Goal: Task Accomplishment & Management: Use online tool/utility

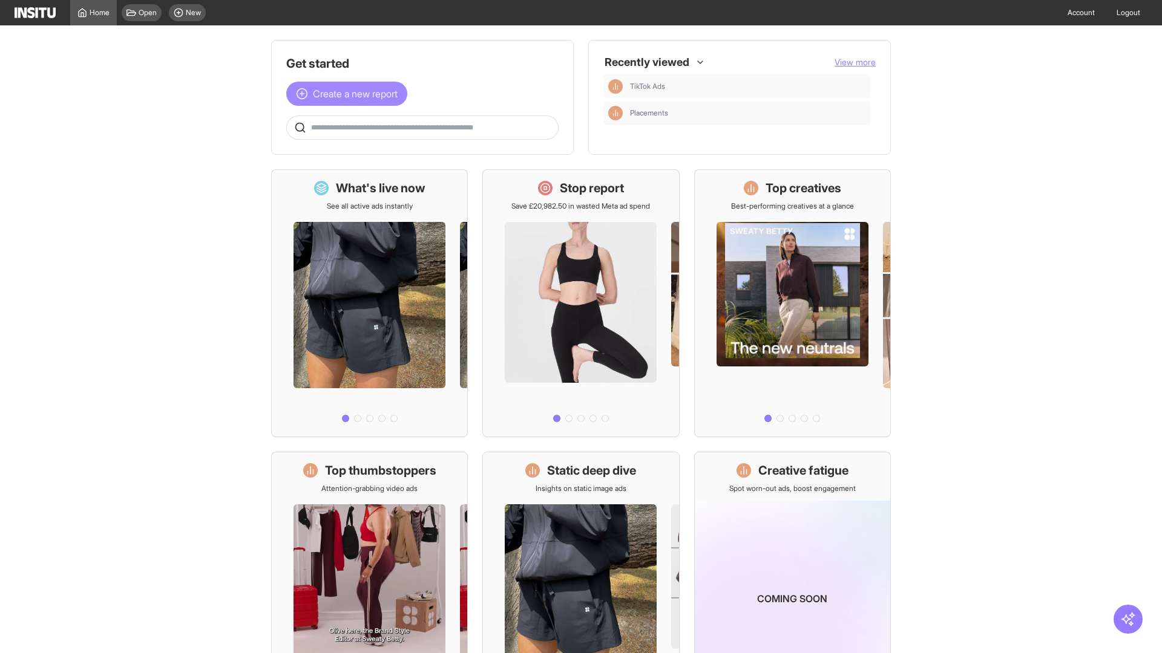
click at [350, 94] on span "Create a new report" at bounding box center [355, 94] width 85 height 15
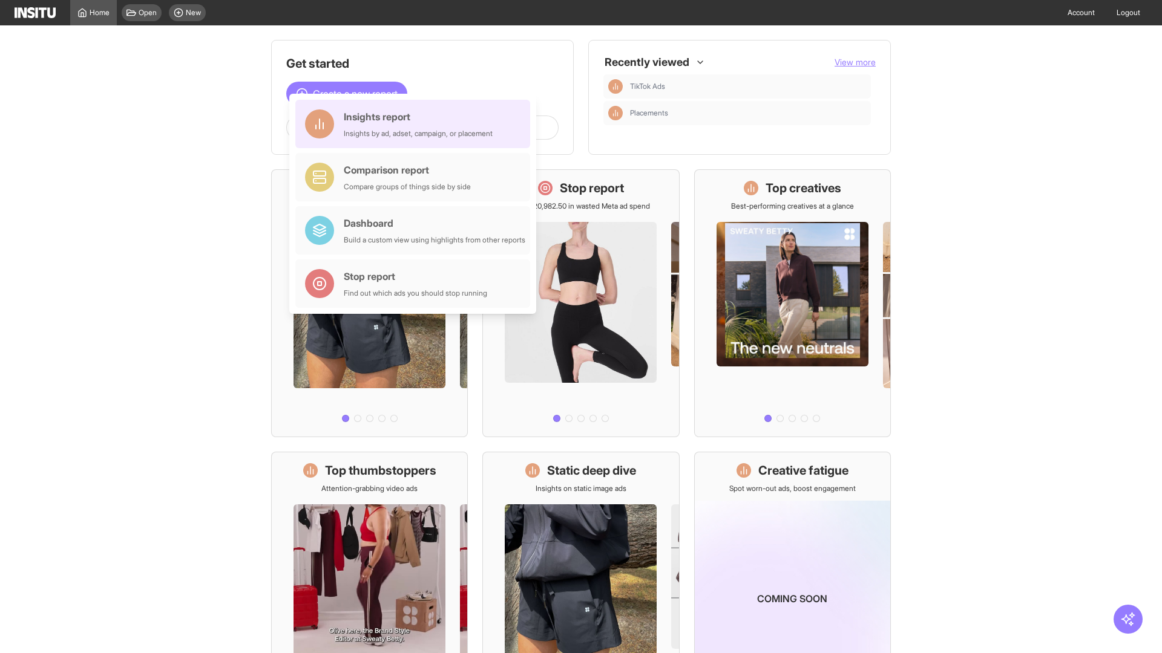
click at [416, 124] on div "Insights report Insights by ad, adset, campaign, or placement" at bounding box center [418, 123] width 149 height 29
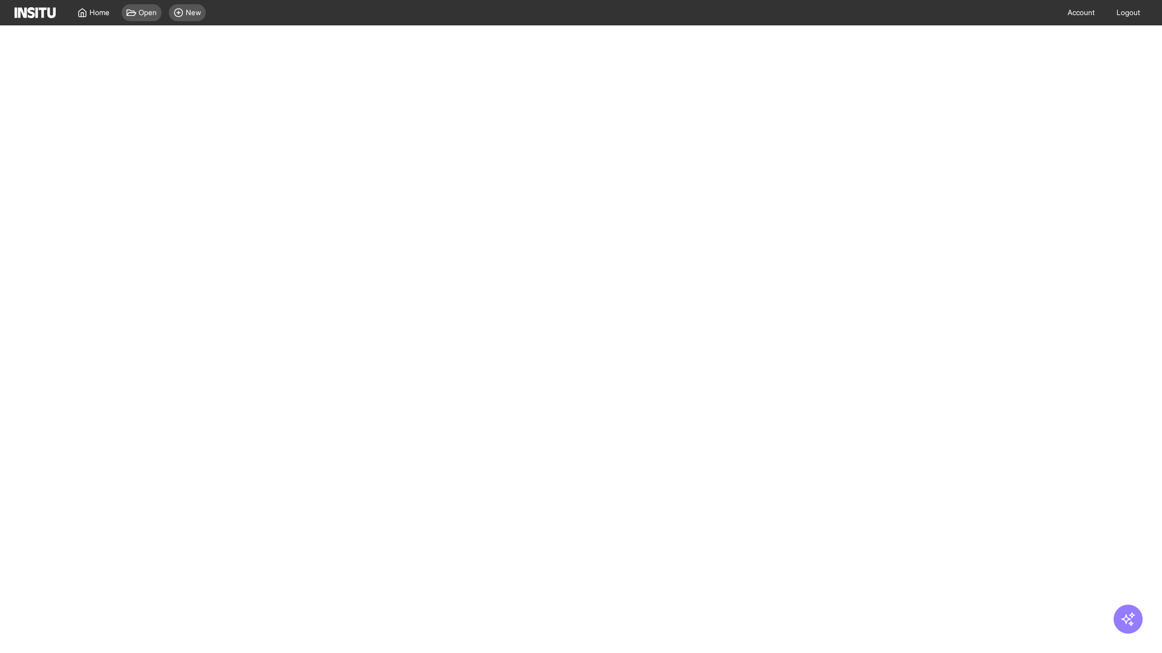
select select "**"
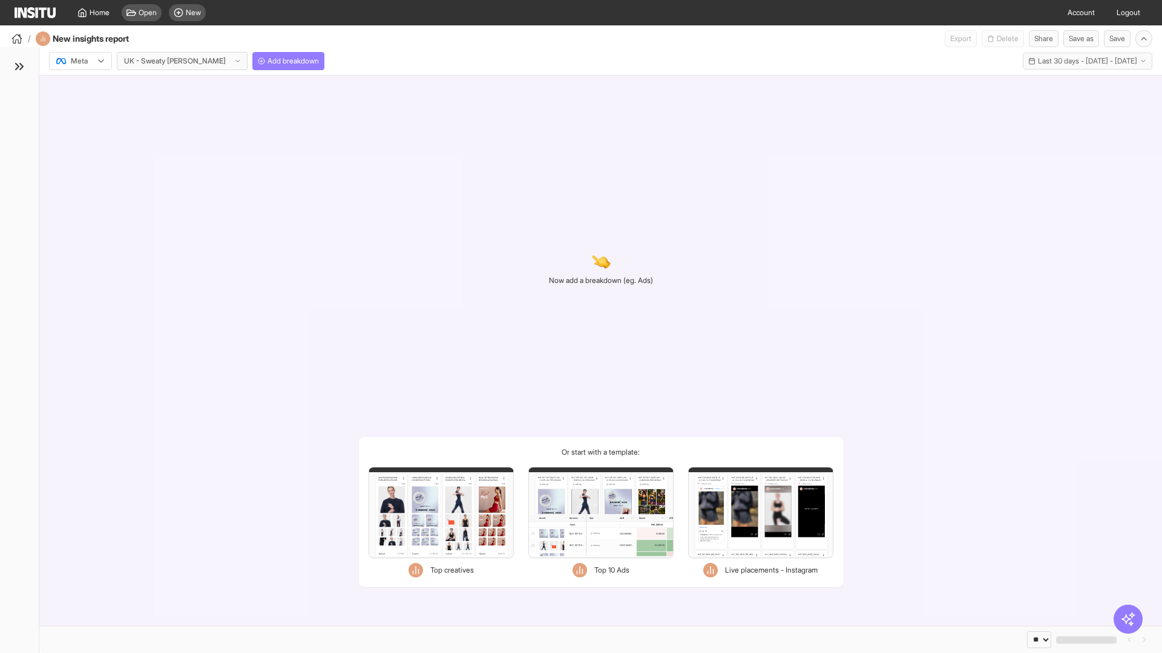
click at [80, 61] on div at bounding box center [72, 61] width 34 height 12
